Goal: Task Accomplishment & Management: Manage account settings

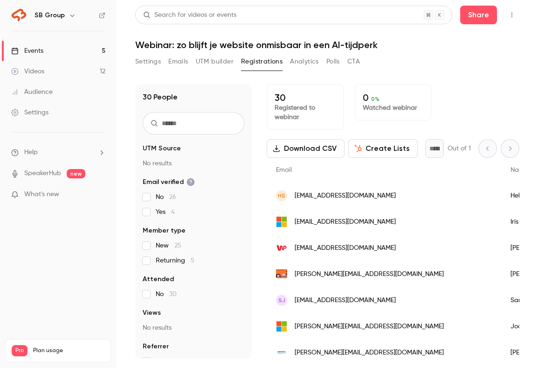
scroll to position [531, 0]
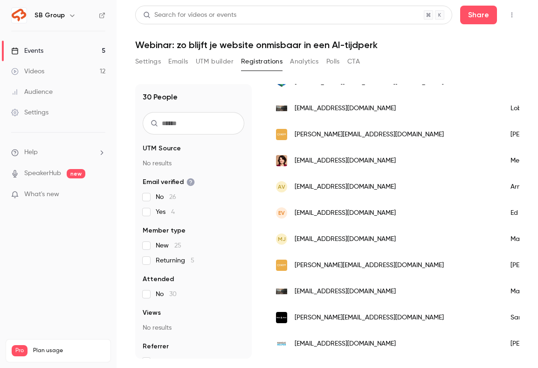
click at [73, 51] on link "Events 5" at bounding box center [58, 51] width 117 height 21
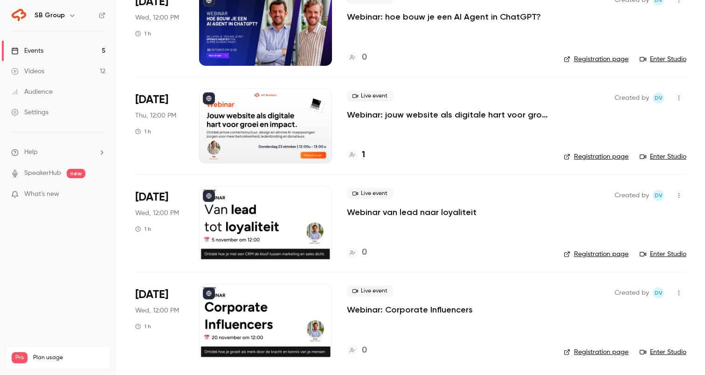
scroll to position [56, 0]
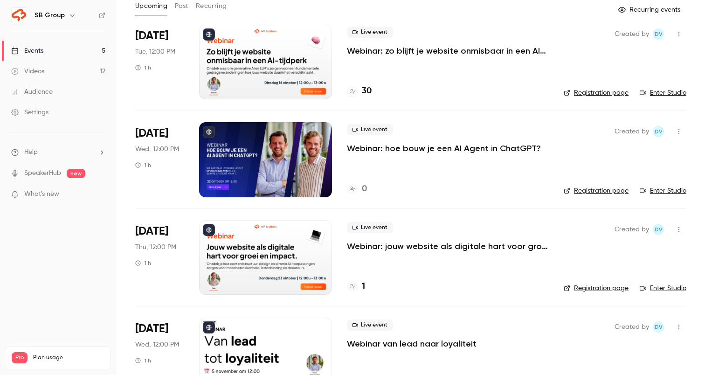
click at [390, 149] on p "Webinar: hoe bouw je een AI Agent in ChatGPT?" at bounding box center [444, 148] width 194 height 11
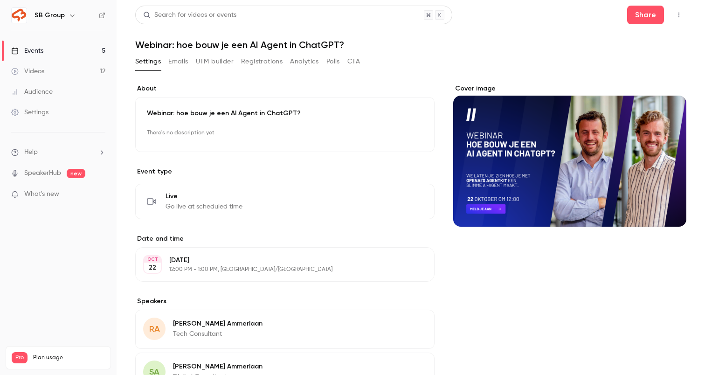
click at [251, 61] on button "Registrations" at bounding box center [262, 61] width 42 height 15
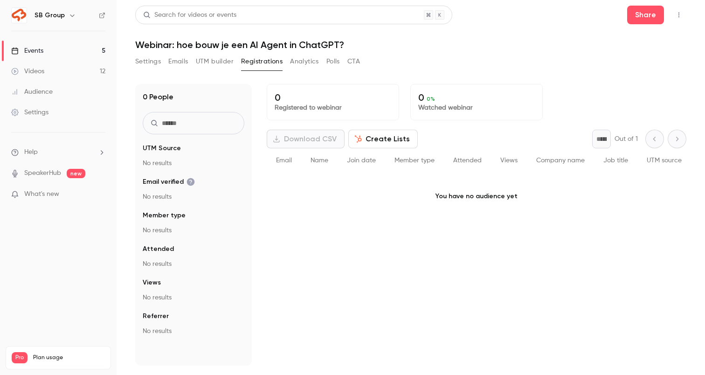
click at [88, 48] on link "Events 5" at bounding box center [58, 51] width 117 height 21
